Goal: Task Accomplishment & Management: Manage account settings

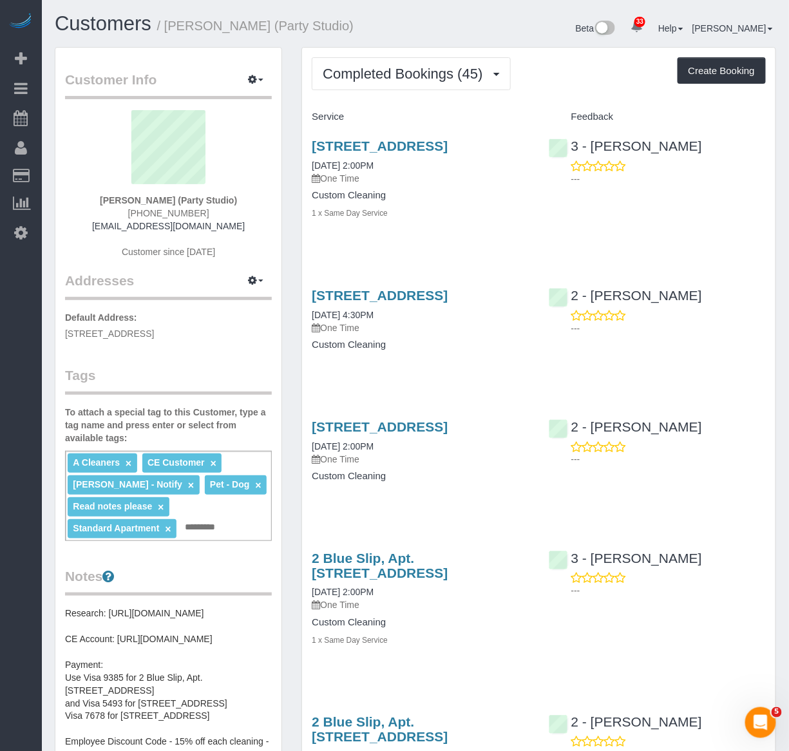
drag, startPoint x: 474, startPoint y: 167, endPoint x: 305, endPoint y: 153, distance: 170.1
click at [305, 153] on div "567 Flushing Avenue, Apt. 506, Brooklyn, NY 11206 09/23/2025 2:00PM One Time Cu…" at bounding box center [420, 186] width 236 height 117
copy link "567 Flushing Avenue, Apt. 506, Brooklyn, NY 11206"
click at [488, 201] on h4 "Custom Cleaning" at bounding box center [420, 195] width 217 height 11
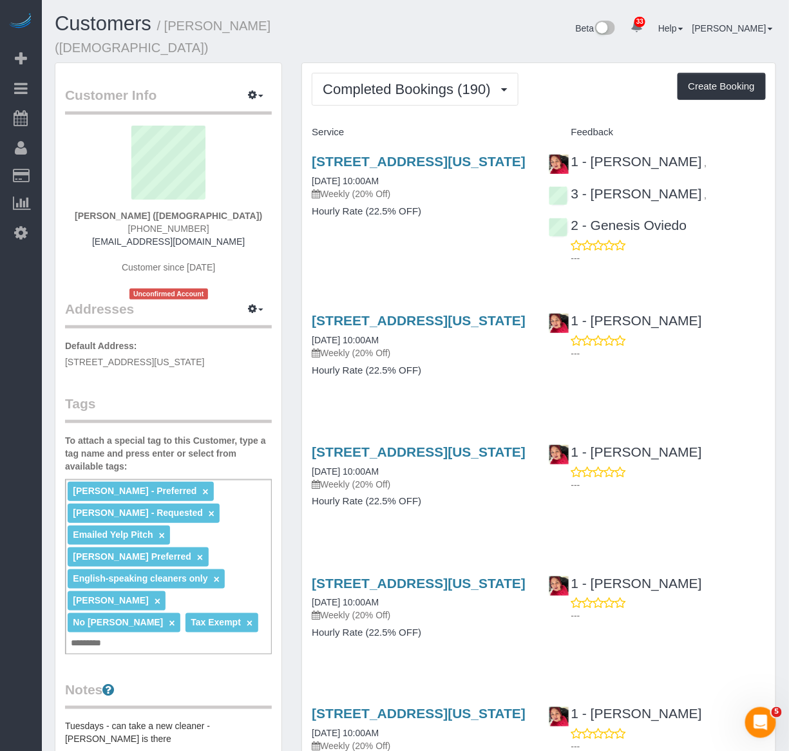
click at [532, 47] on div "Beta 33 Your Notifications You have 0 alerts × You have 3 to charge for [DATE] …" at bounding box center [601, 30] width 370 height 34
drag, startPoint x: 396, startPoint y: 170, endPoint x: 297, endPoint y: 160, distance: 99.1
copy link "[STREET_ADDRESS][US_STATE]"
click at [416, 262] on div "[STREET_ADDRESS][US_STATE] [DATE] 10:00AM Weekly (20% Off) Hourly Rate (22.5% O…" at bounding box center [539, 206] width 474 height 127
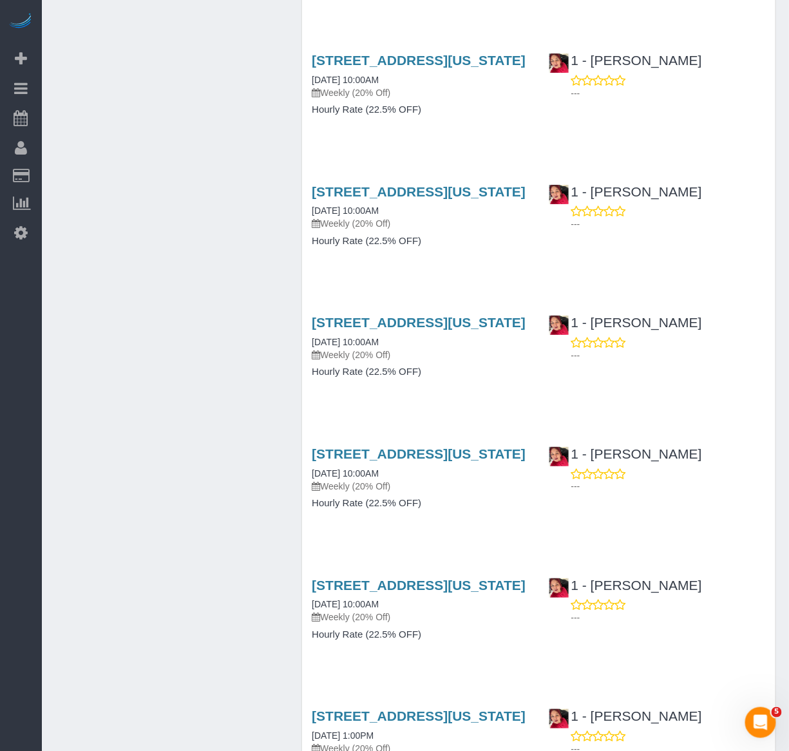
scroll to position [1503, 0]
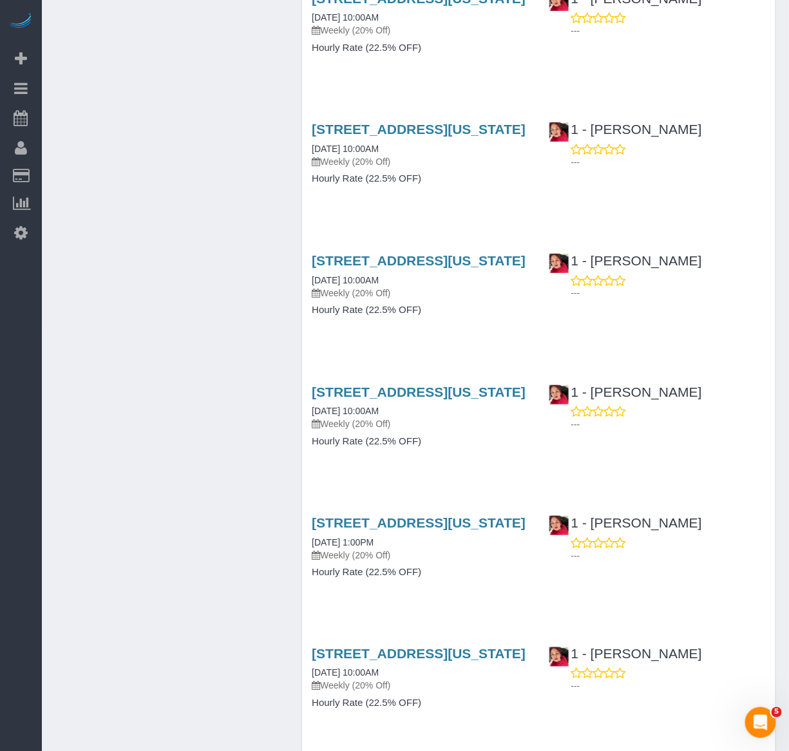
click at [263, 17] on div "Customer Info Edit Contact Info Send Message Email Preferences Special Sales Ta…" at bounding box center [415, 265] width 741 height 3411
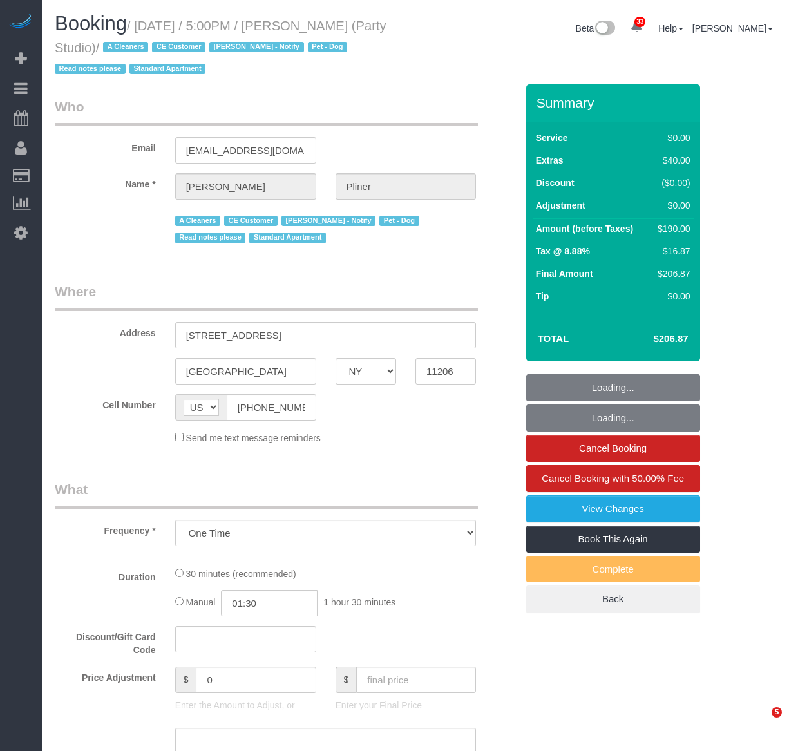
select select "NY"
select select "number:61"
select select "number:79"
select select "number:13"
select select "number:5"
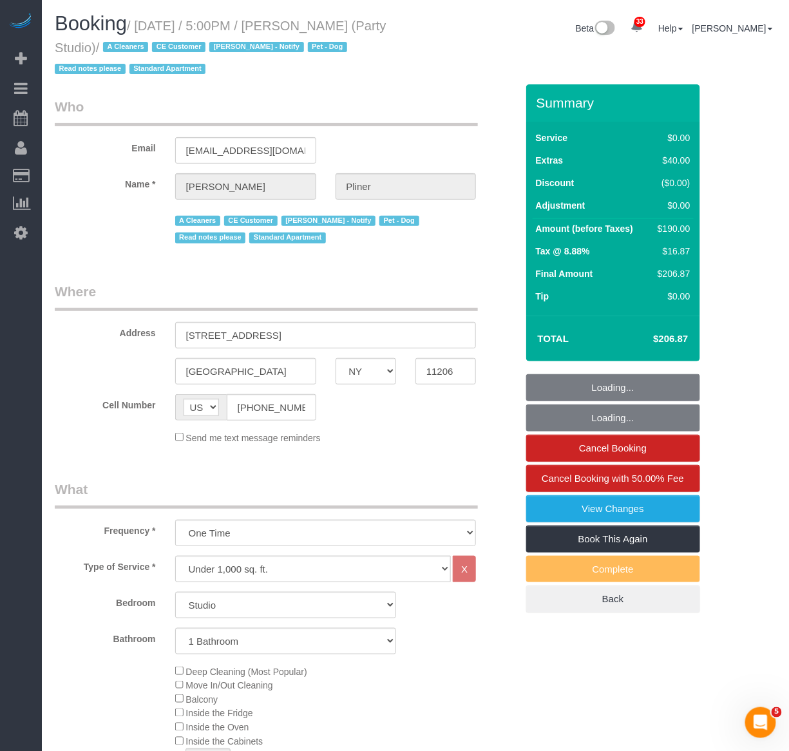
select select "spot1"
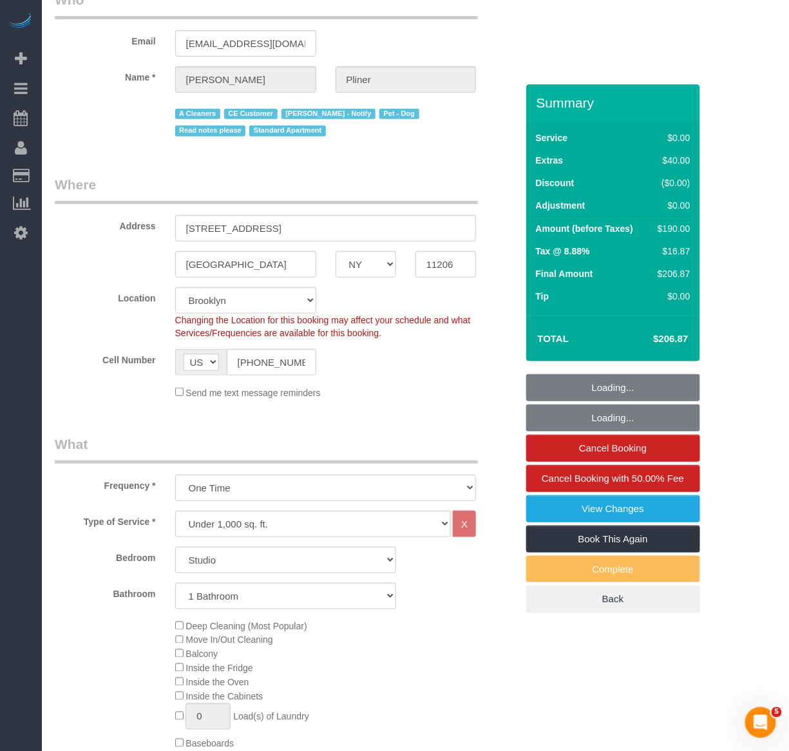
select select "string:stripe-pm_1S572p4VGloSiKo7nDSdiunk"
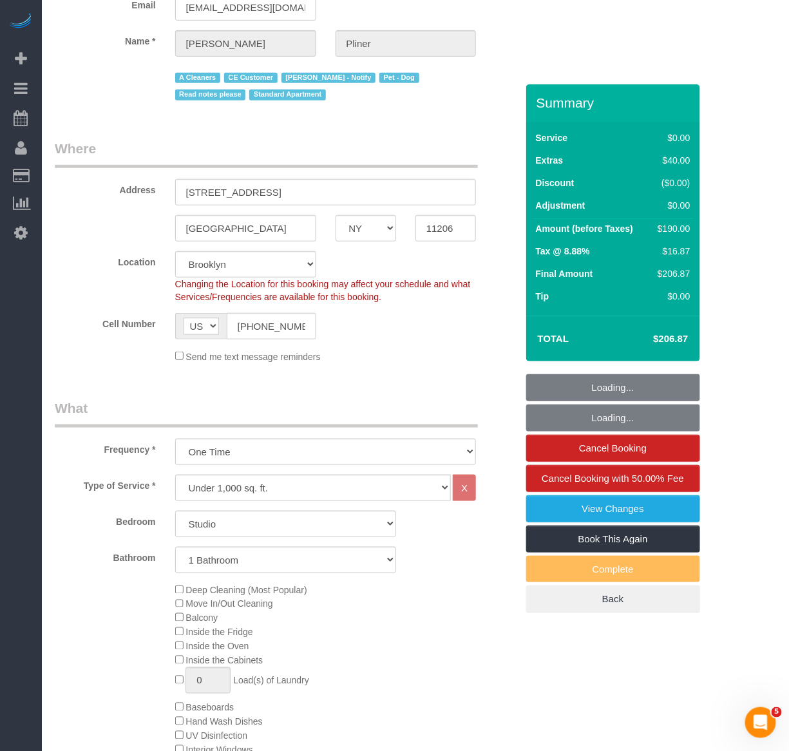
select select "object:1438"
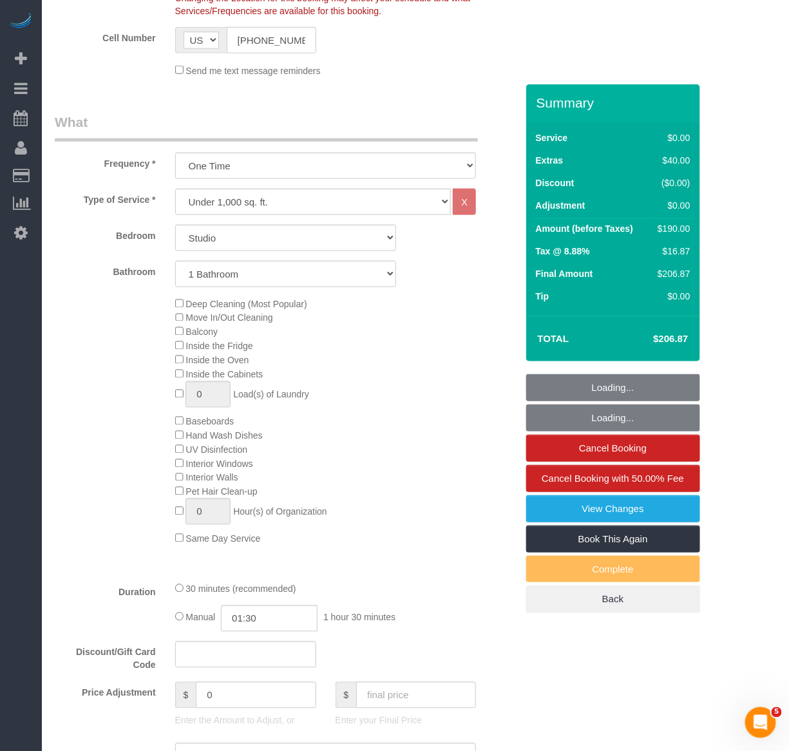
select select "spot43"
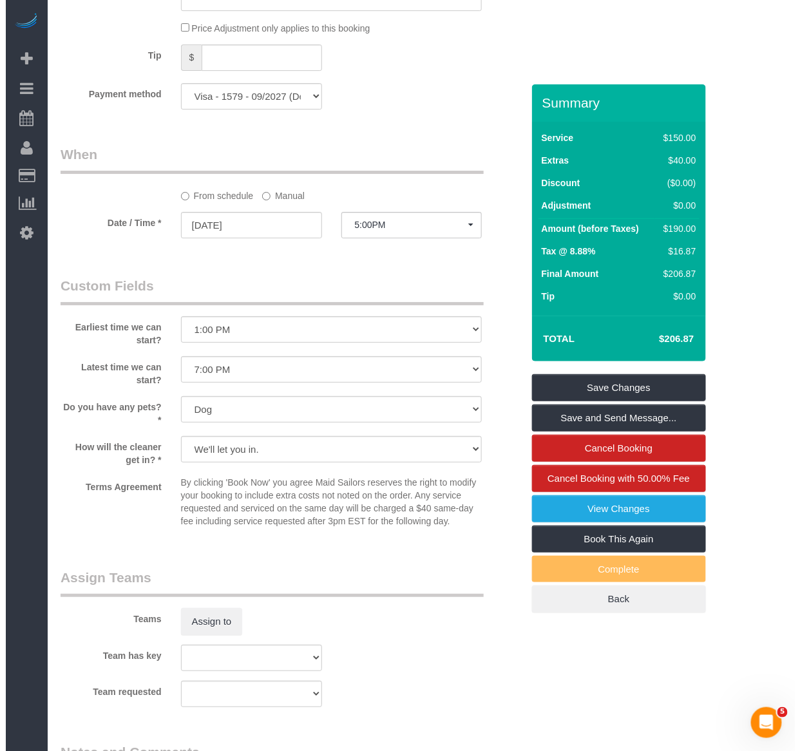
scroll to position [1216, 0]
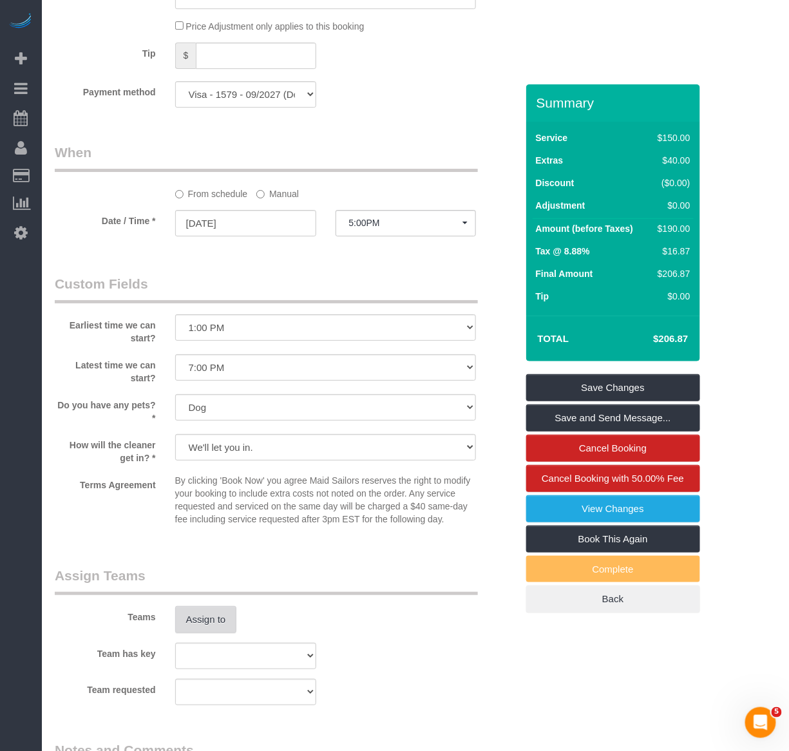
click at [202, 633] on button "Assign to" at bounding box center [206, 619] width 62 height 27
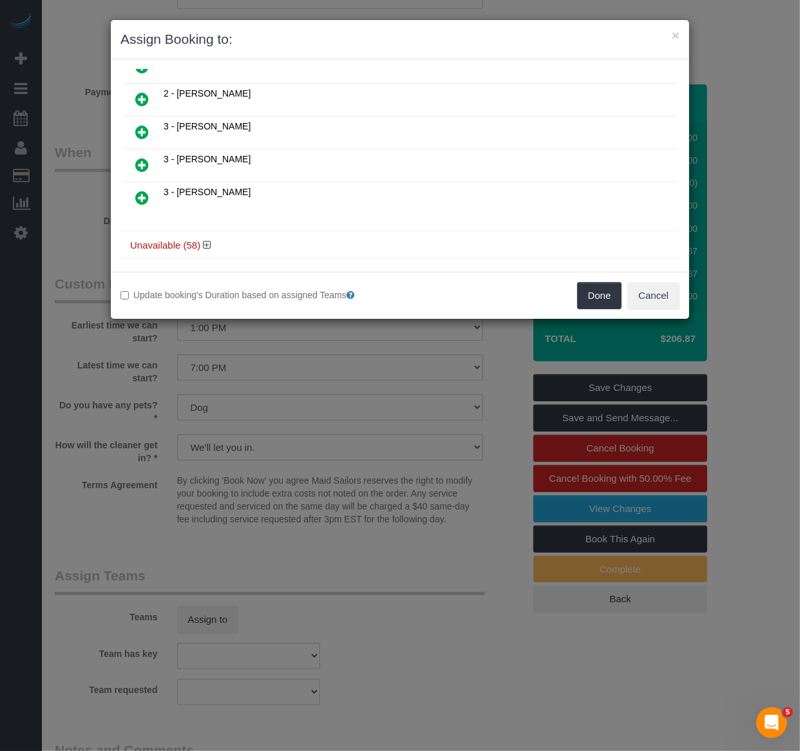
scroll to position [256, 0]
click at [201, 239] on h4 "Unavailable (58)" at bounding box center [400, 243] width 540 height 11
click at [208, 238] on icon at bounding box center [207, 243] width 8 height 10
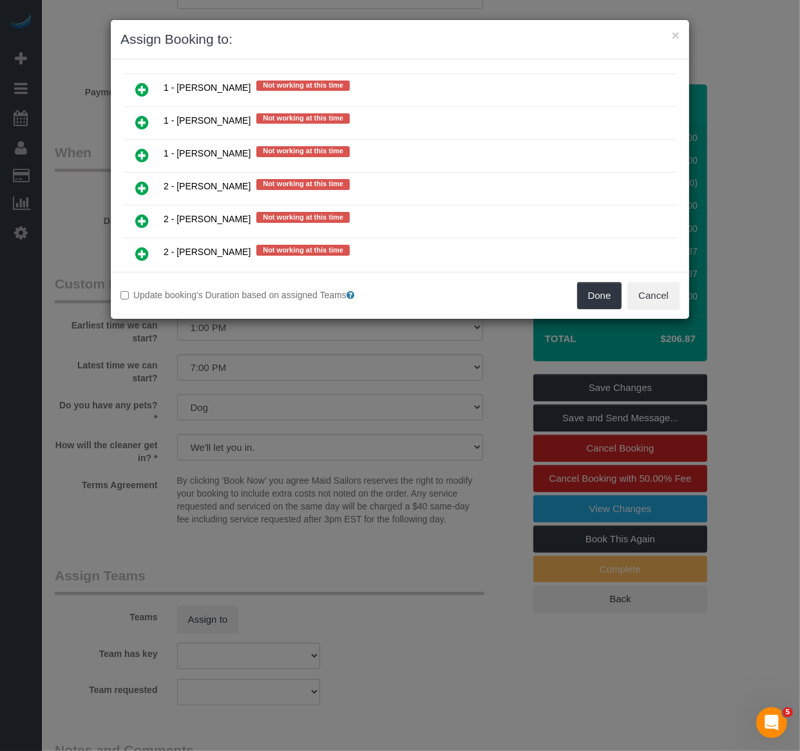
click at [137, 180] on icon at bounding box center [142, 187] width 14 height 15
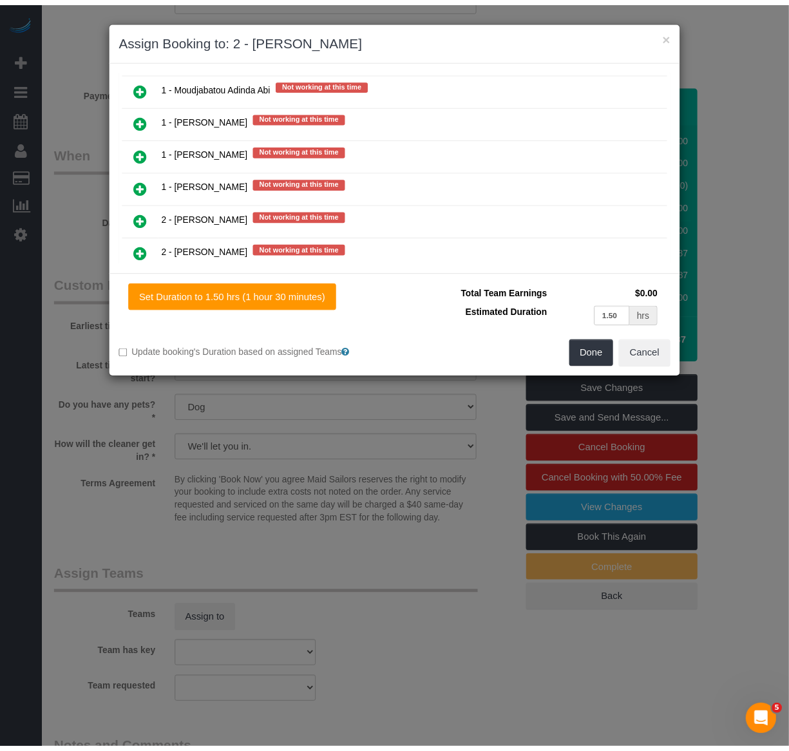
scroll to position [1274, 0]
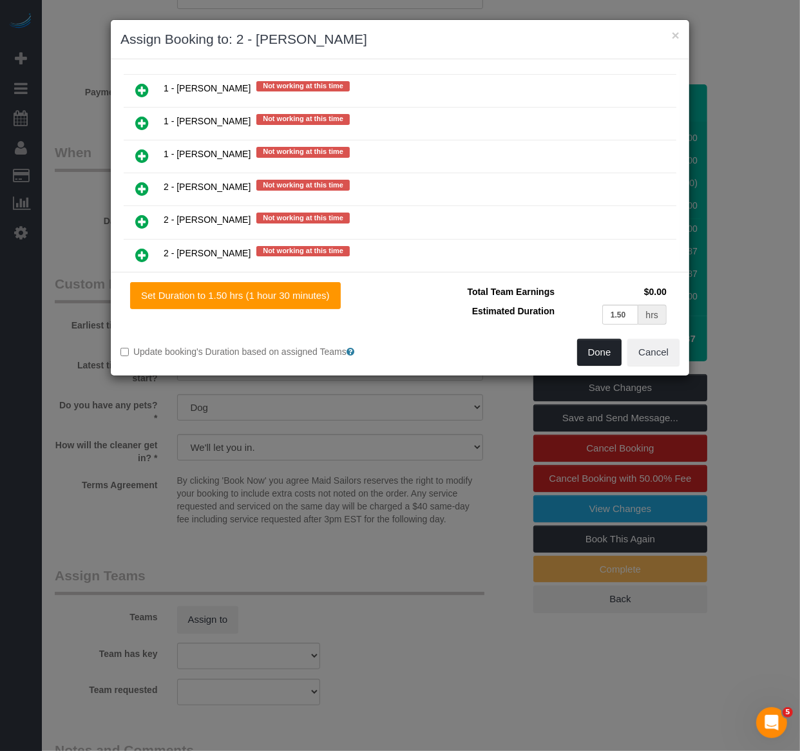
click at [601, 362] on button "Done" at bounding box center [599, 352] width 45 height 27
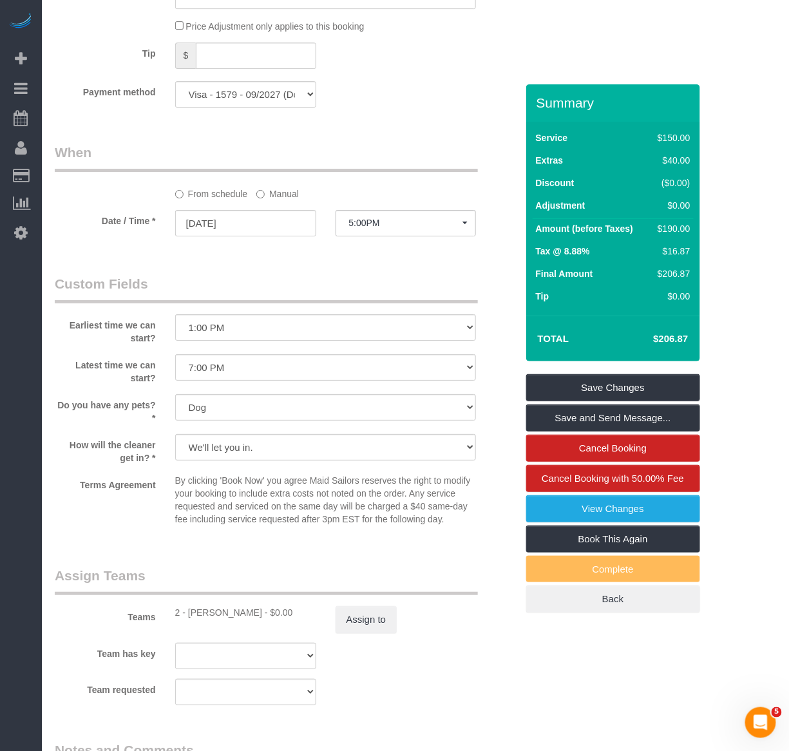
click at [383, 200] on div "From schedule Manual" at bounding box center [326, 191] width 321 height 17
click at [368, 228] on span "5:00PM" at bounding box center [406, 223] width 114 height 10
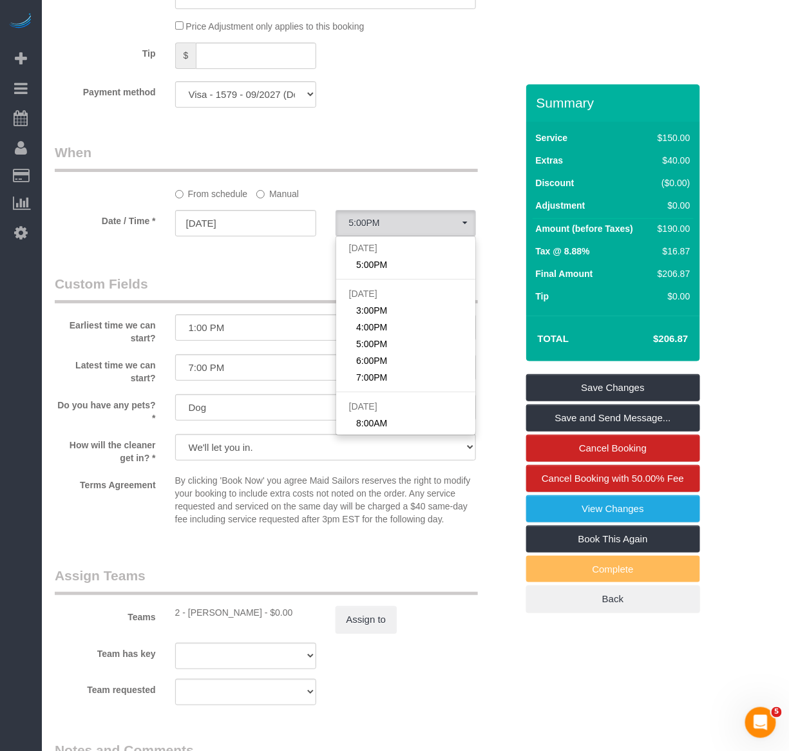
click at [255, 200] on div "From schedule Manual" at bounding box center [326, 191] width 321 height 17
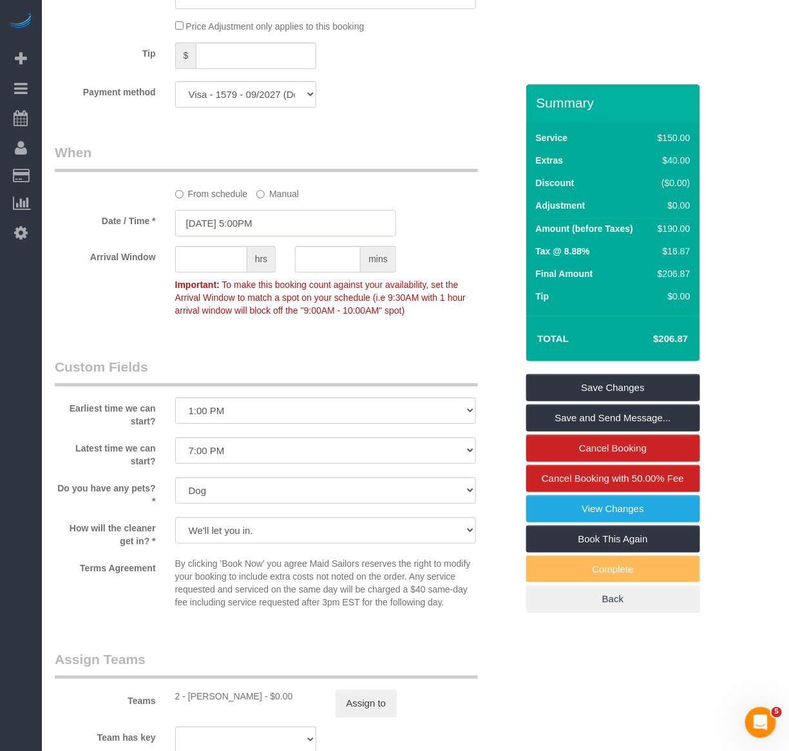
click at [366, 236] on input "10/03/2025 5:00PM" at bounding box center [285, 223] width 221 height 26
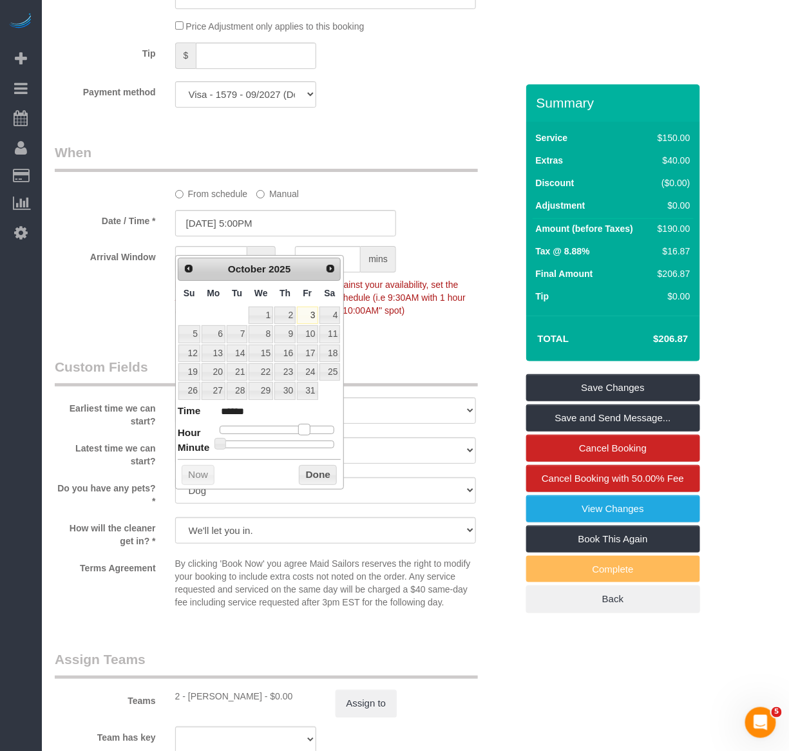
type input "10/03/2025 4:00PM"
type input "******"
type input "10/03/2025 3:00PM"
type input "******"
type input "10/03/2025 2:00PM"
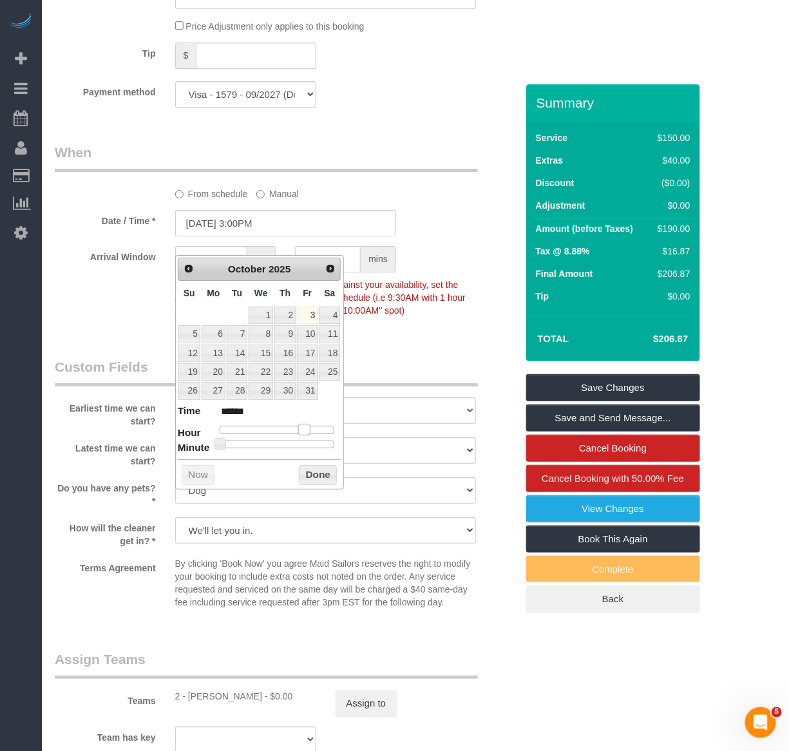
type input "******"
type input "10/03/2025 1:00PM"
type input "******"
drag, startPoint x: 308, startPoint y: 432, endPoint x: 288, endPoint y: 432, distance: 20.0
click at [288, 432] on span at bounding box center [284, 430] width 12 height 12
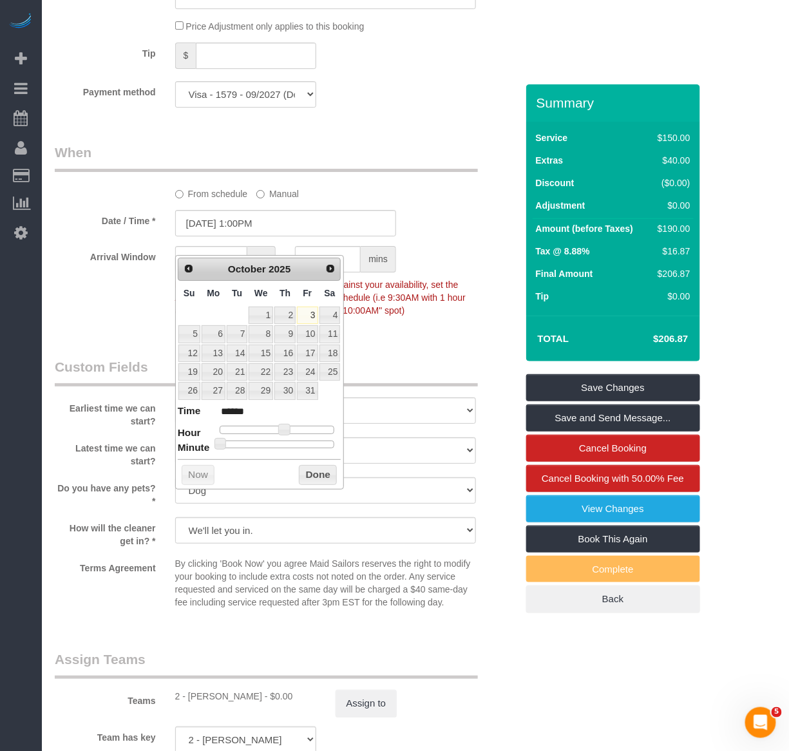
type input "10/03/2025 1:30PM"
type input "******"
click at [280, 441] on div at bounding box center [277, 445] width 115 height 8
click at [301, 471] on button "Done" at bounding box center [318, 475] width 38 height 21
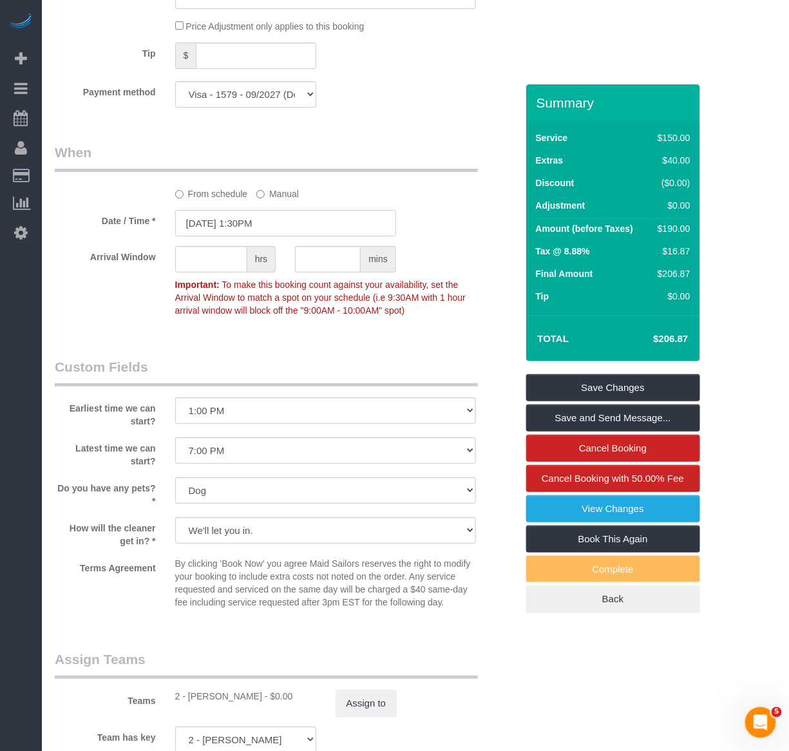
click at [280, 236] on input "10/03/2025 1:30PM" at bounding box center [285, 223] width 221 height 26
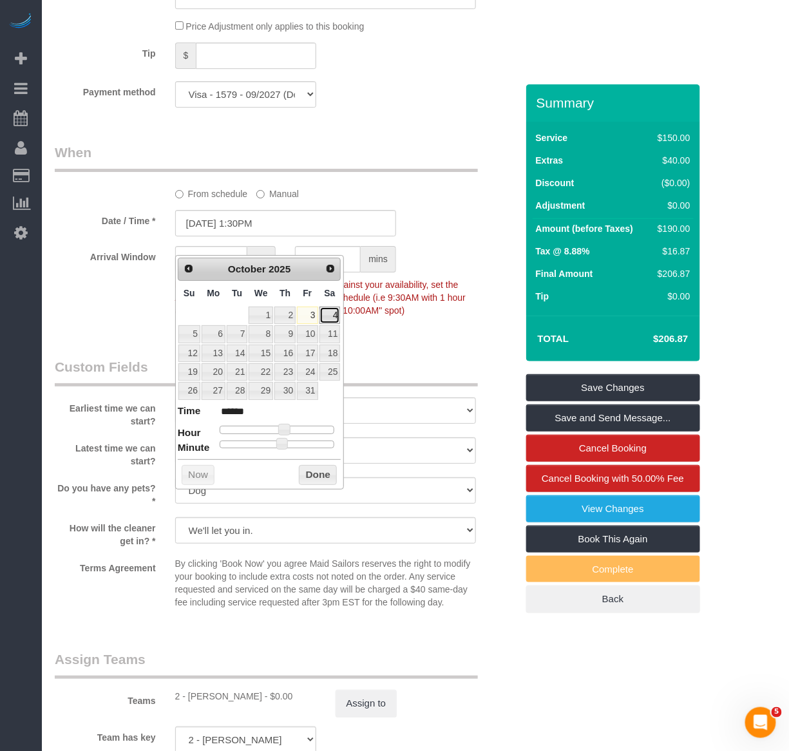
click at [326, 318] on link "4" at bounding box center [330, 315] width 21 height 17
type input "10/04/2025 1:30PM"
click at [320, 475] on button "Done" at bounding box center [318, 475] width 38 height 21
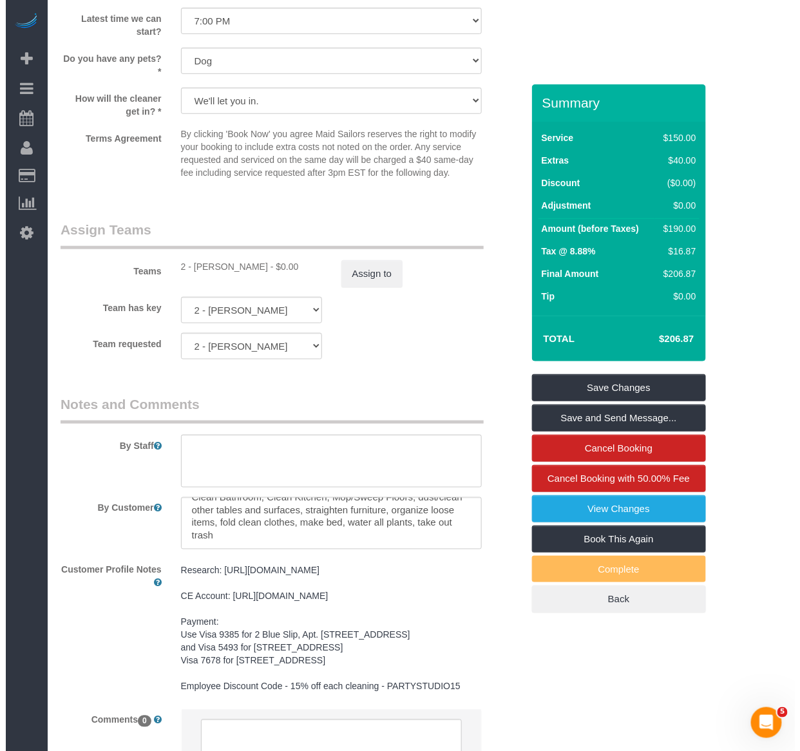
scroll to position [0, 0]
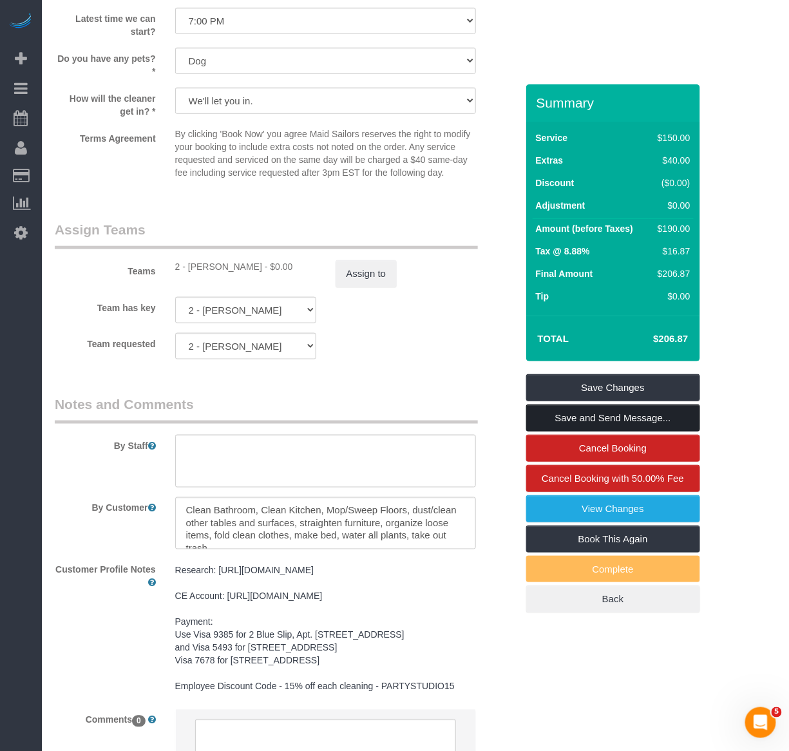
click at [594, 415] on link "Save and Send Message..." at bounding box center [613, 418] width 174 height 27
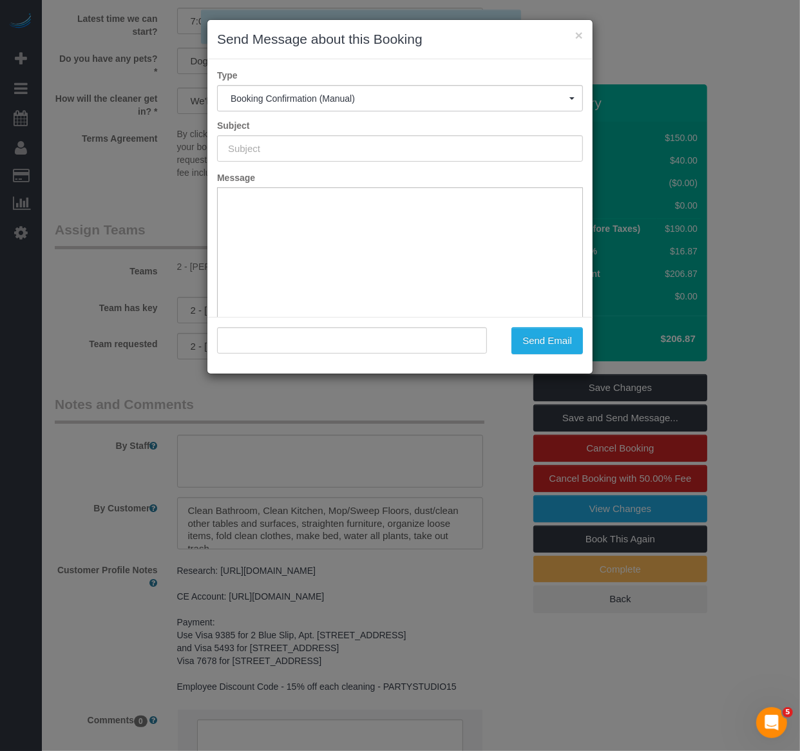
type input "Cleaning Confirmed for 10/04/2025 at 1:30pm"
type input ""Jesse Pliner" <jessepliner@me.com>"
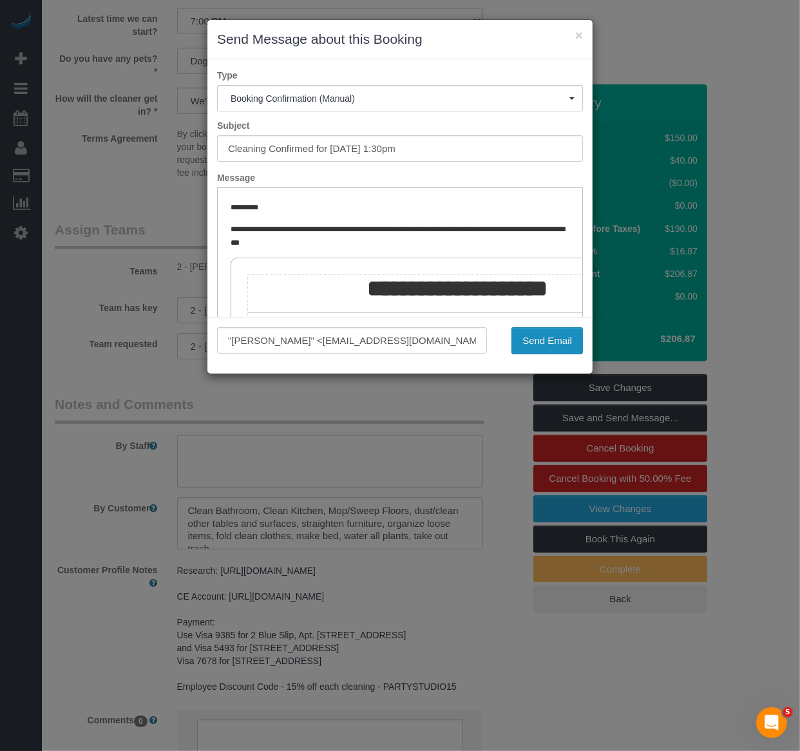
click at [548, 337] on button "Send Email" at bounding box center [548, 340] width 72 height 27
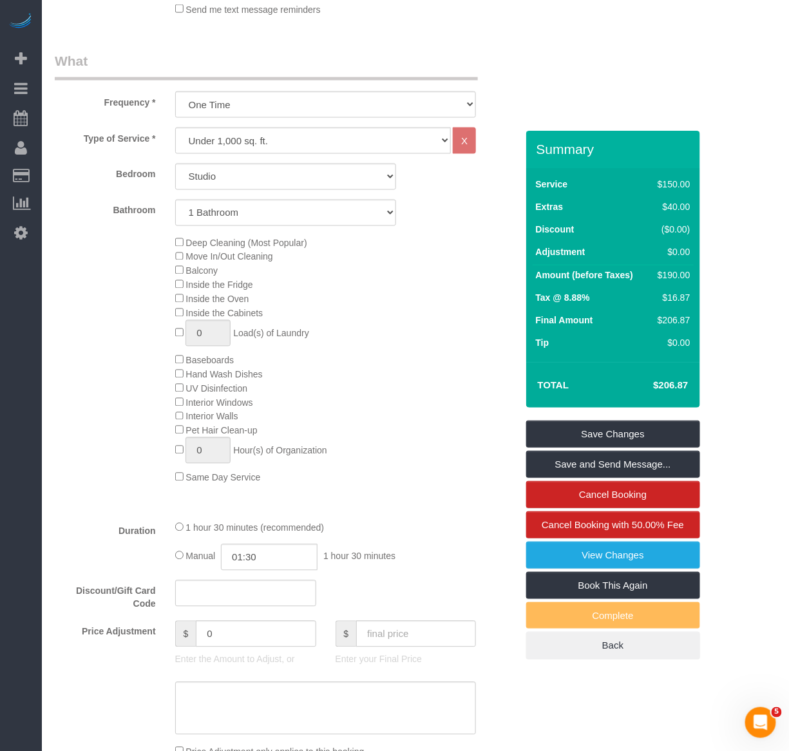
scroll to position [572, 0]
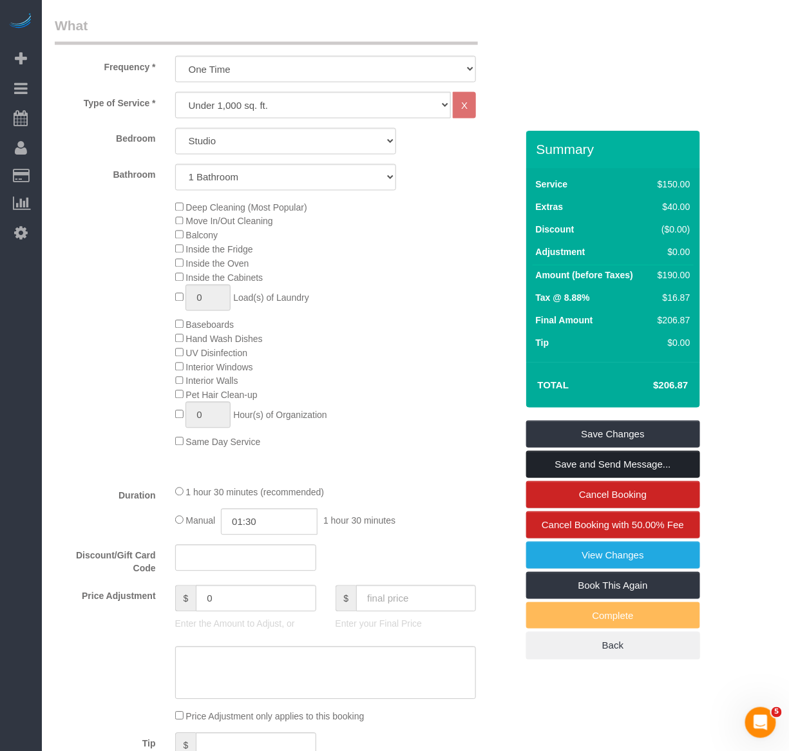
click at [619, 467] on link "Save and Send Message..." at bounding box center [613, 464] width 174 height 27
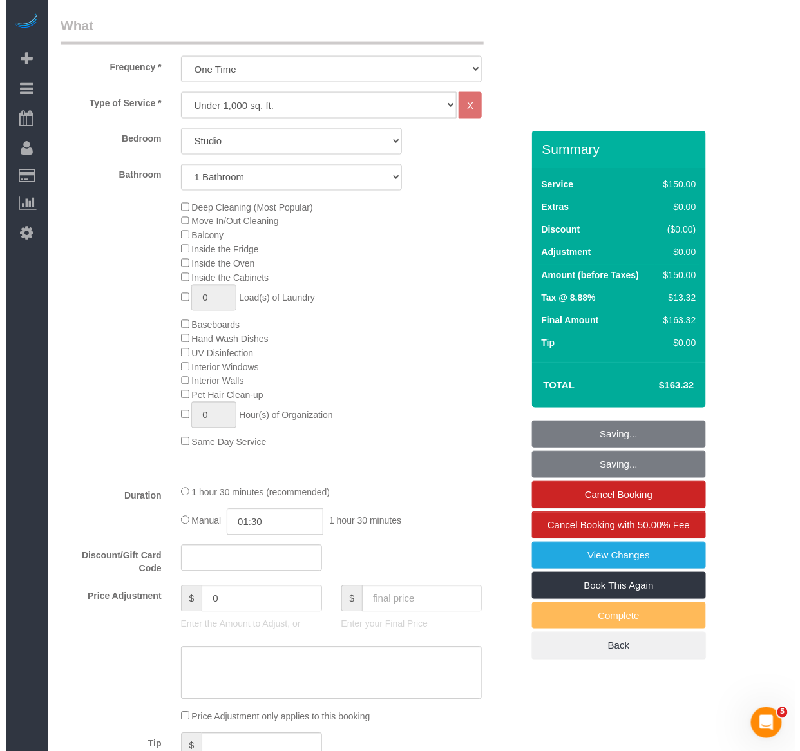
scroll to position [526, 0]
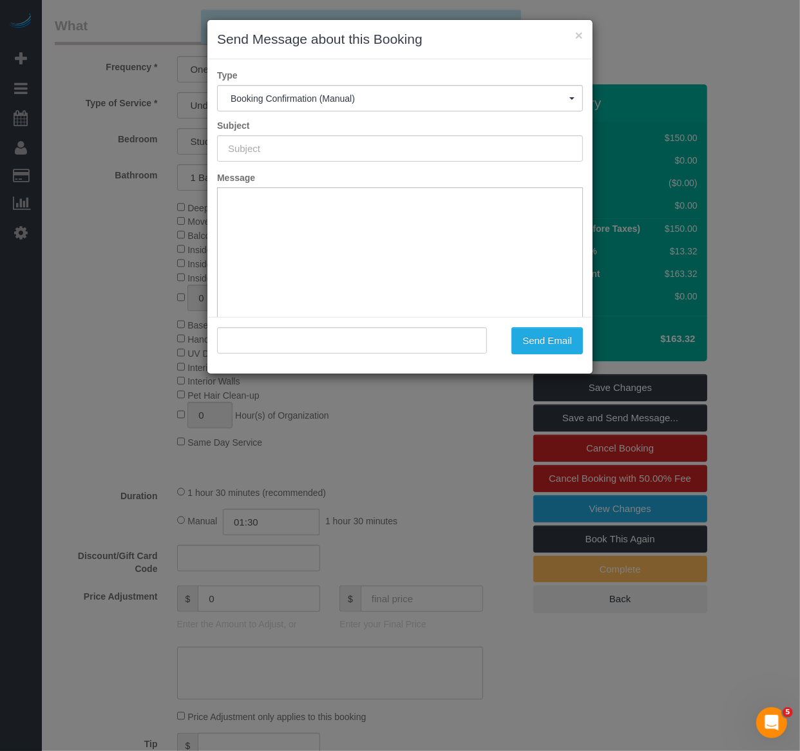
type input "Cleaning Confirmed for 10/04/2025 at 1:30pm"
type input ""Jesse Pliner" <jessepliner@me.com>"
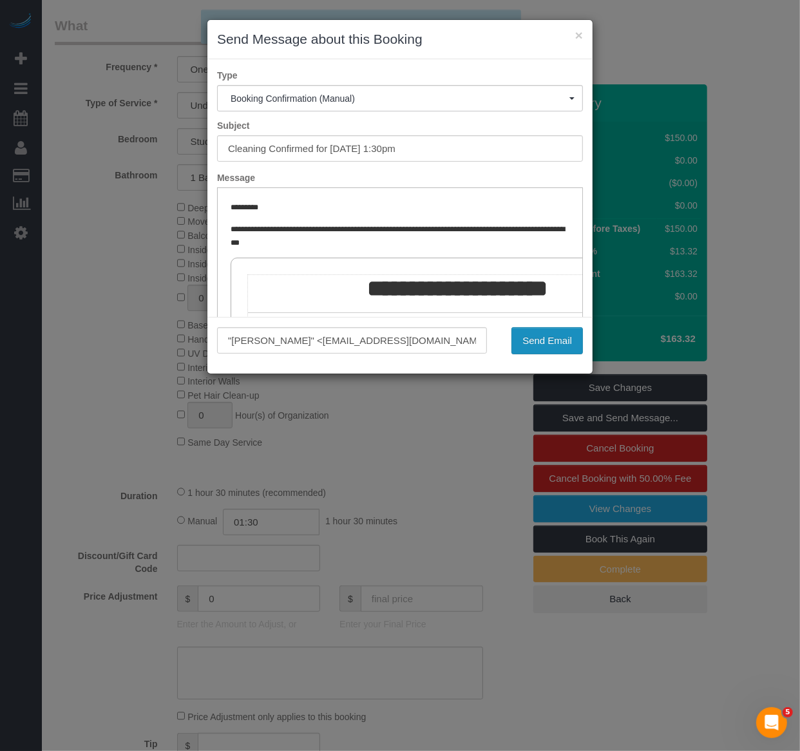
click at [553, 341] on button "Send Email" at bounding box center [548, 340] width 72 height 27
